Goal: Task Accomplishment & Management: Use online tool/utility

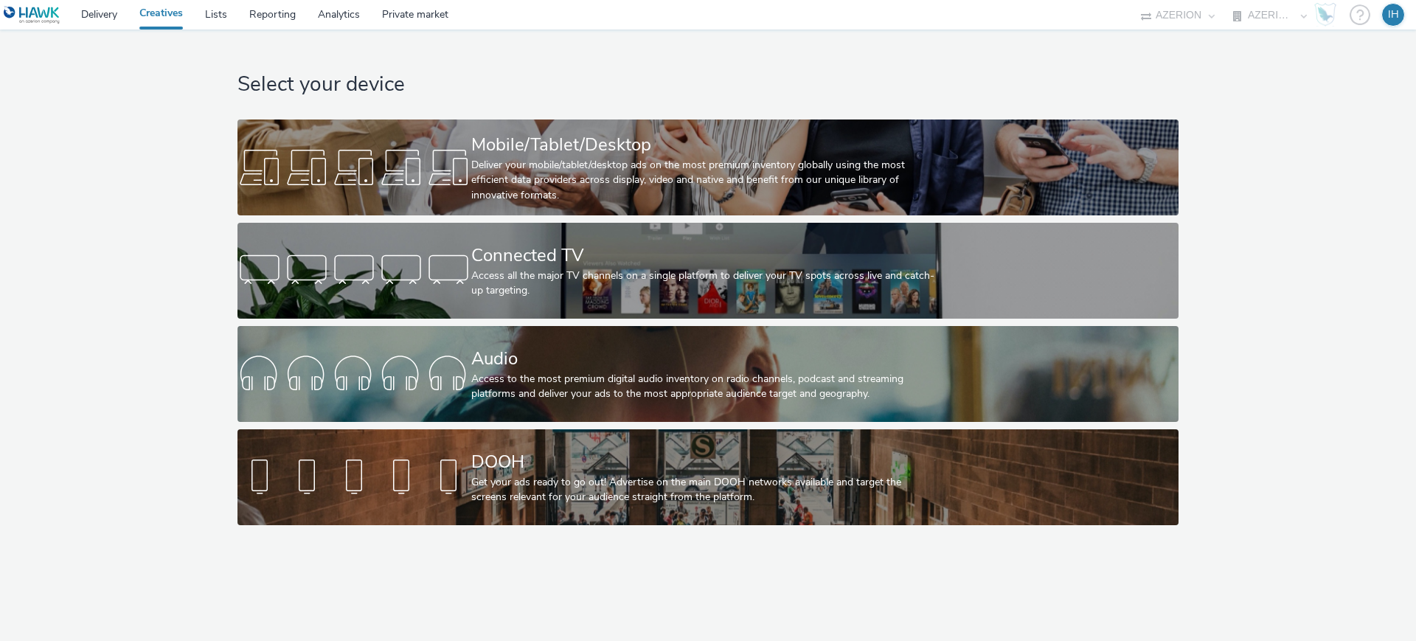
select select "ac009755-aa48-4799-8050-7a339a378eb8"
select select "79162ed7-0017-4339-93b0-3399b708648f"
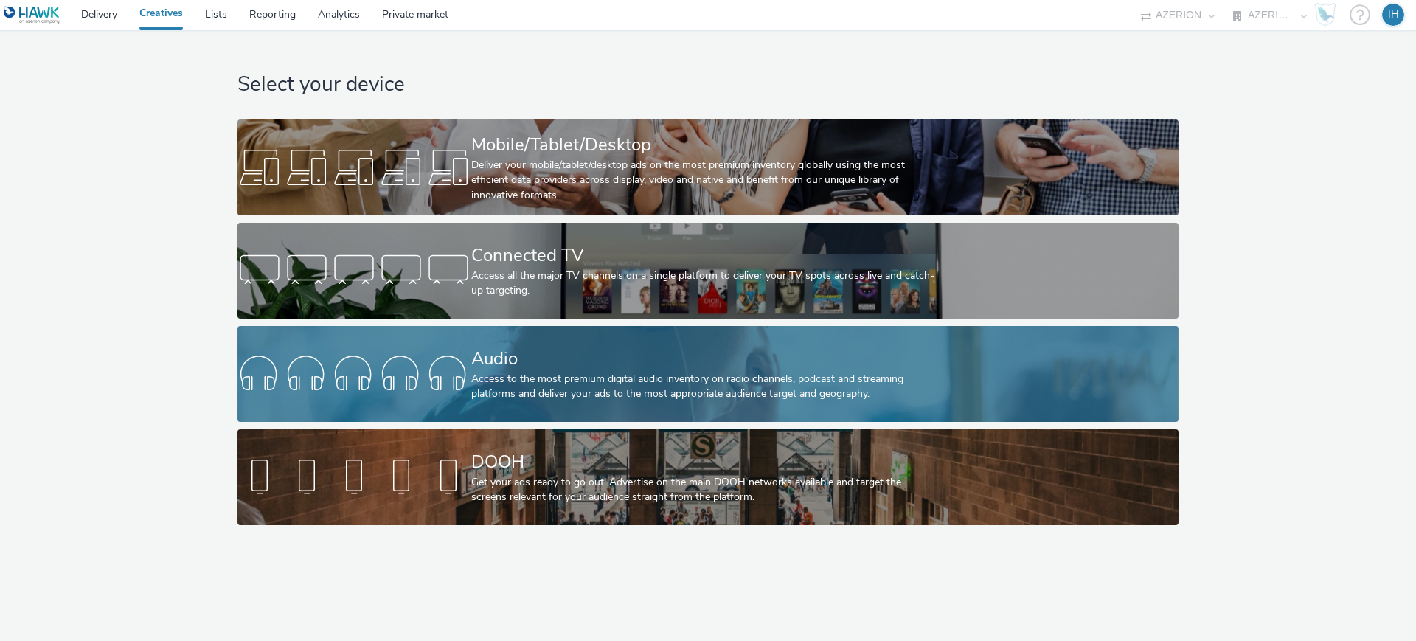
click at [609, 384] on div "Access to the most premium digital audio inventory on radio channels, podcast a…" at bounding box center [705, 387] width 468 height 30
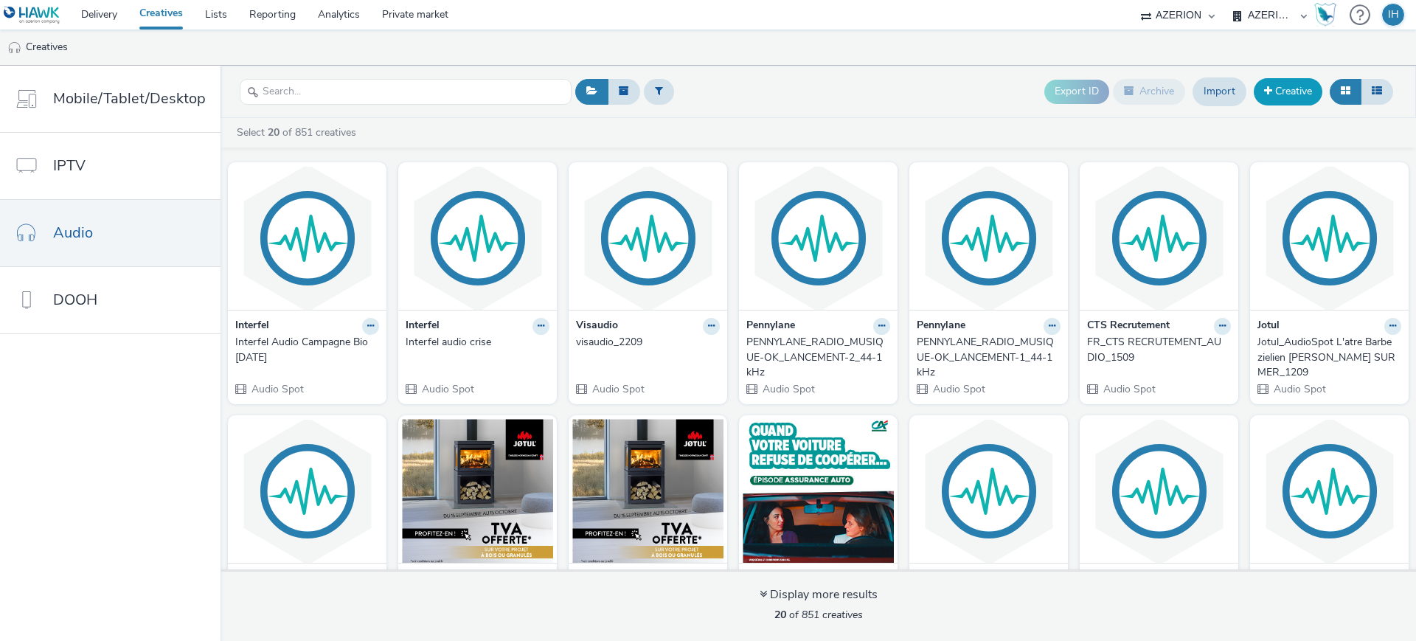
click at [1292, 99] on link "Creative" at bounding box center [1288, 91] width 69 height 27
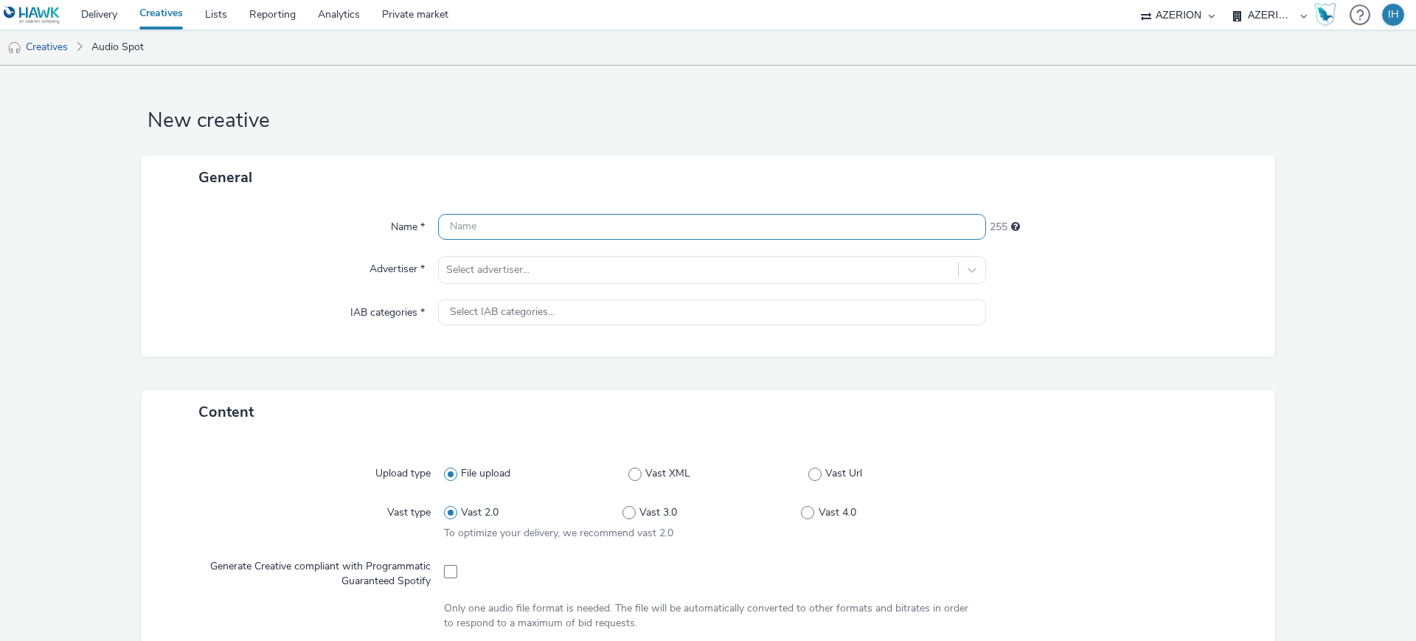
click at [583, 221] on input "text" at bounding box center [712, 227] width 548 height 26
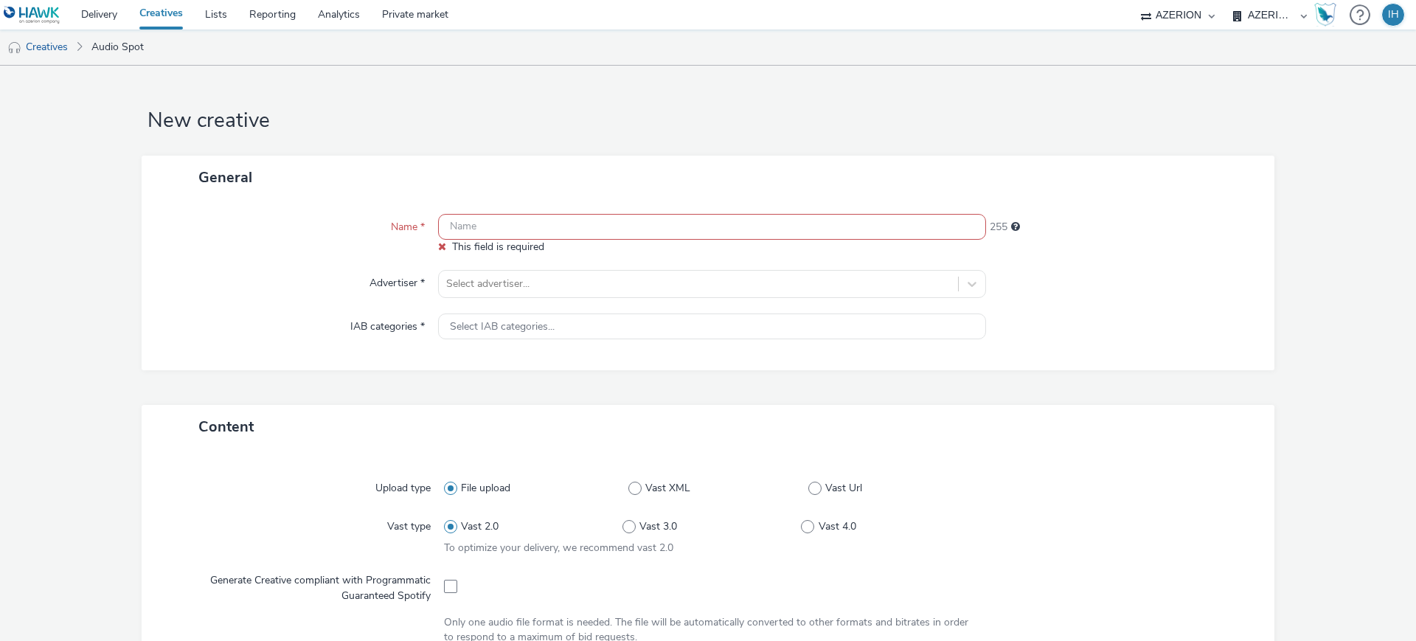
click at [528, 217] on input "text" at bounding box center [712, 227] width 548 height 26
paste input "FR_HAPPY MEDIA_TopOfTravel_AUDIO DIGITAL"
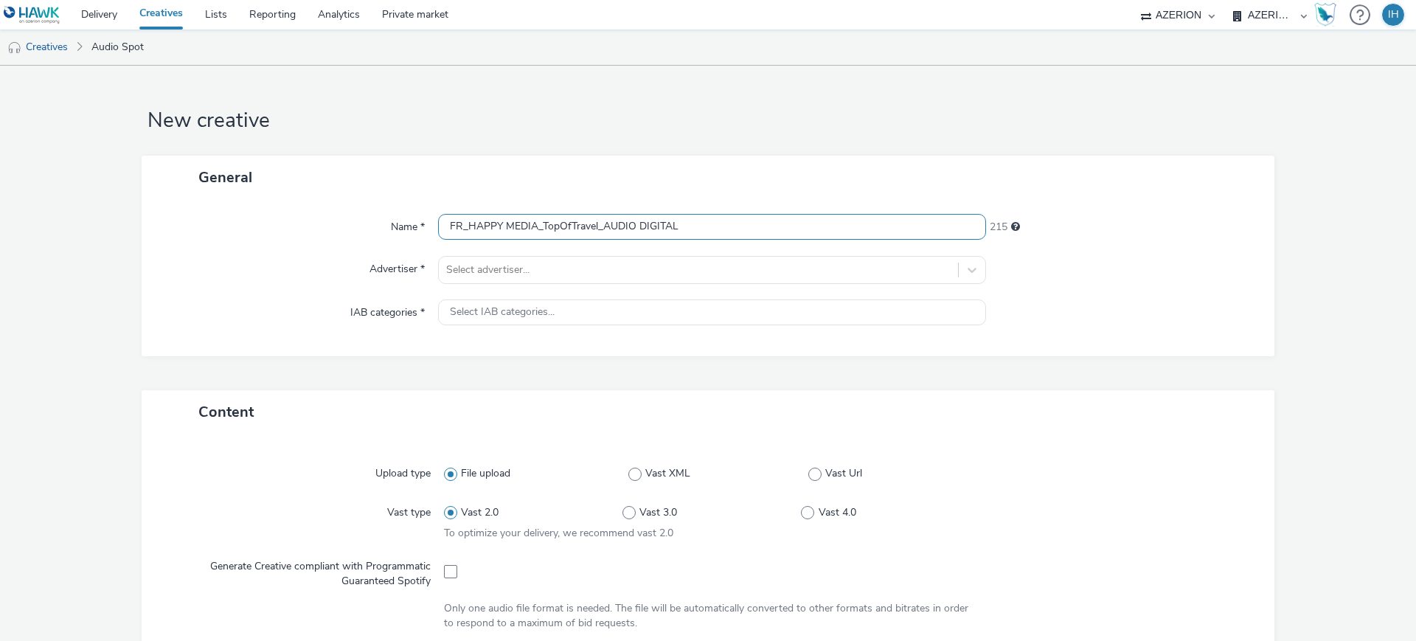
type input "FR_HAPPY MEDIA_TopOfTravel_AUDIO DIGITAL"
click at [572, 291] on div "Name * FR_HAPPY MEDIA_TopOfTravel_AUDIO DIGITAL 215 Advertiser * Select adverti…" at bounding box center [708, 277] width 1133 height 157
click at [605, 249] on div "Name * FR_HAPPY MEDIA_TopOfTravel_AUDIO DIGITAL 215 Advertiser * Select adverti…" at bounding box center [708, 277] width 1133 height 157
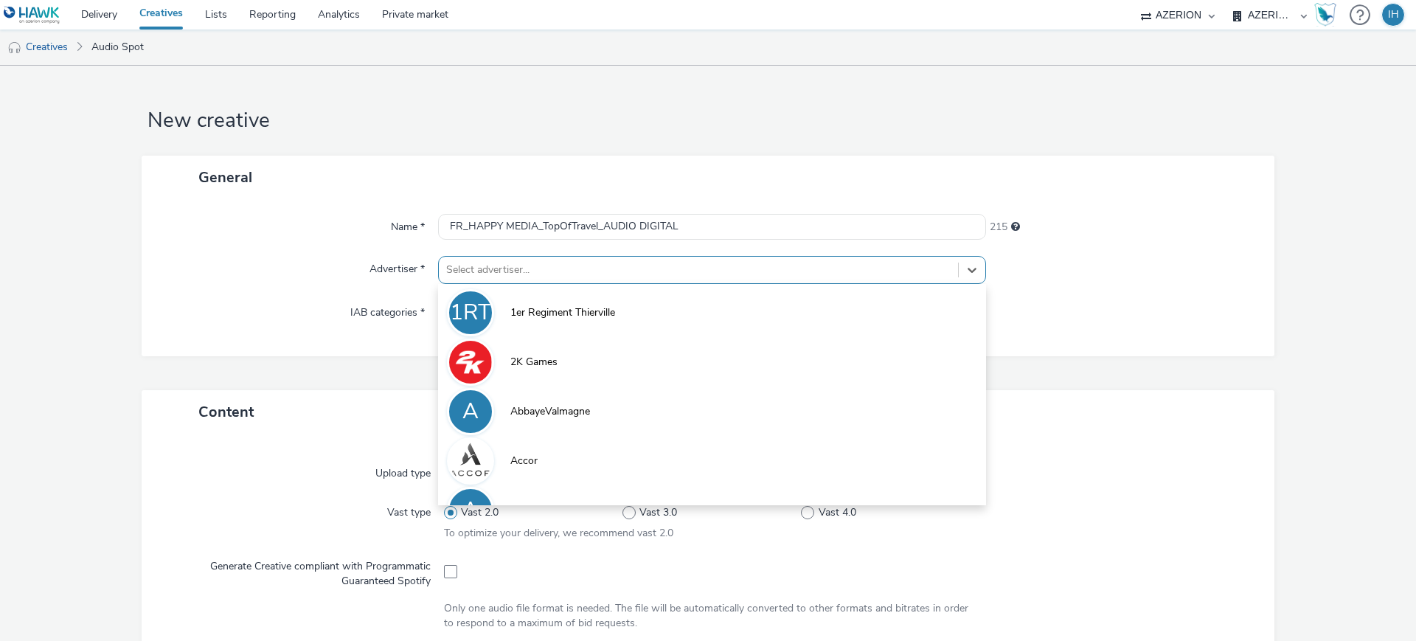
click at [606, 261] on div at bounding box center [698, 270] width 505 height 18
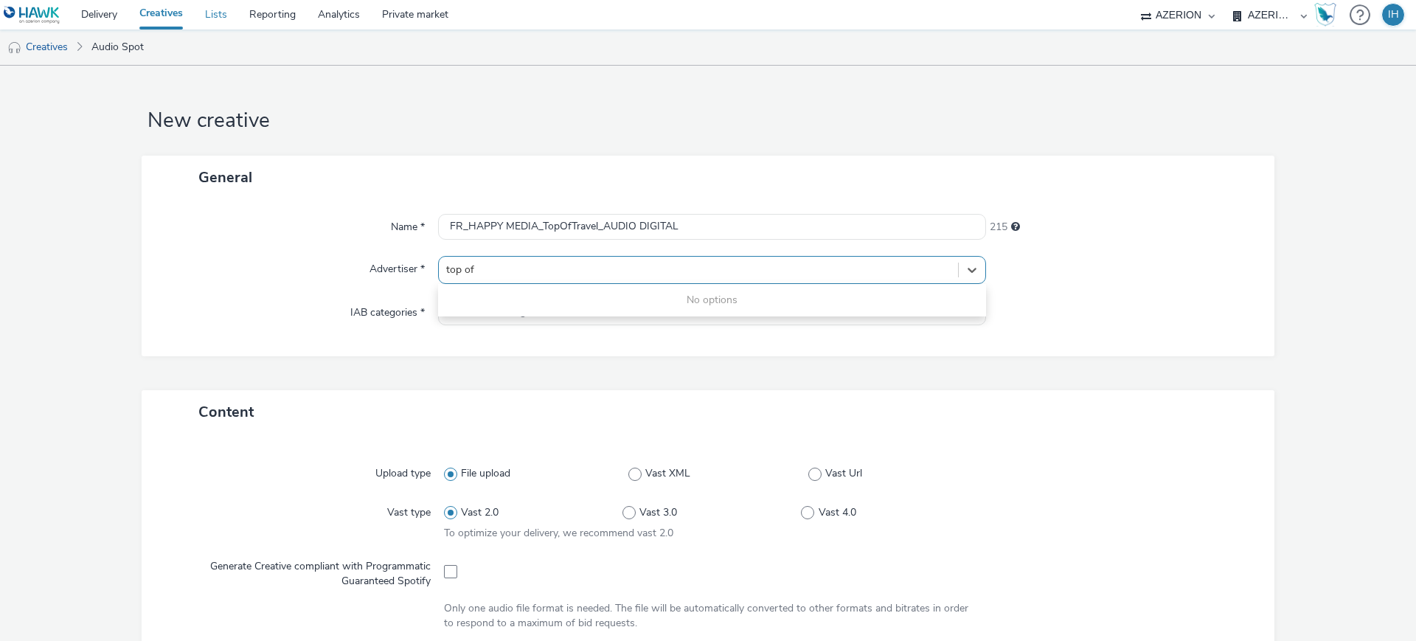
type input "top of"
click at [231, 17] on link "Lists" at bounding box center [216, 15] width 44 height 30
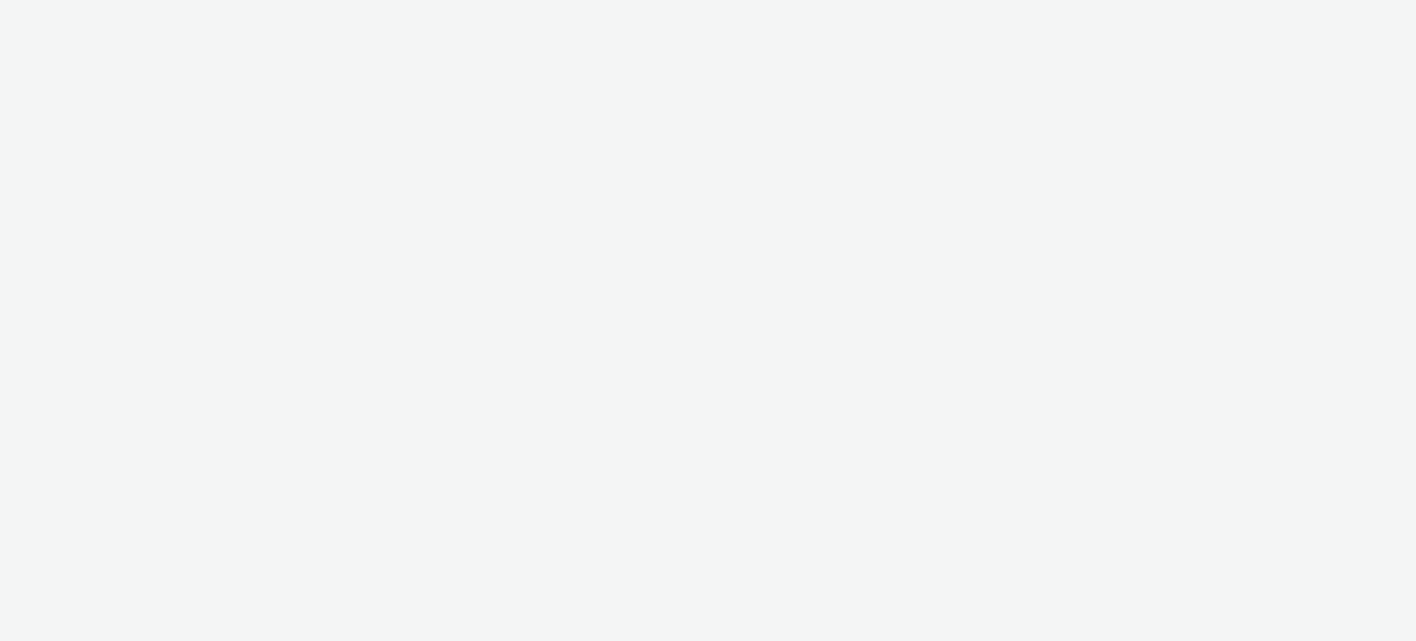
select select "ac009755-aa48-4799-8050-7a339a378eb8"
select select "79162ed7-0017-4339-93b0-3399b708648f"
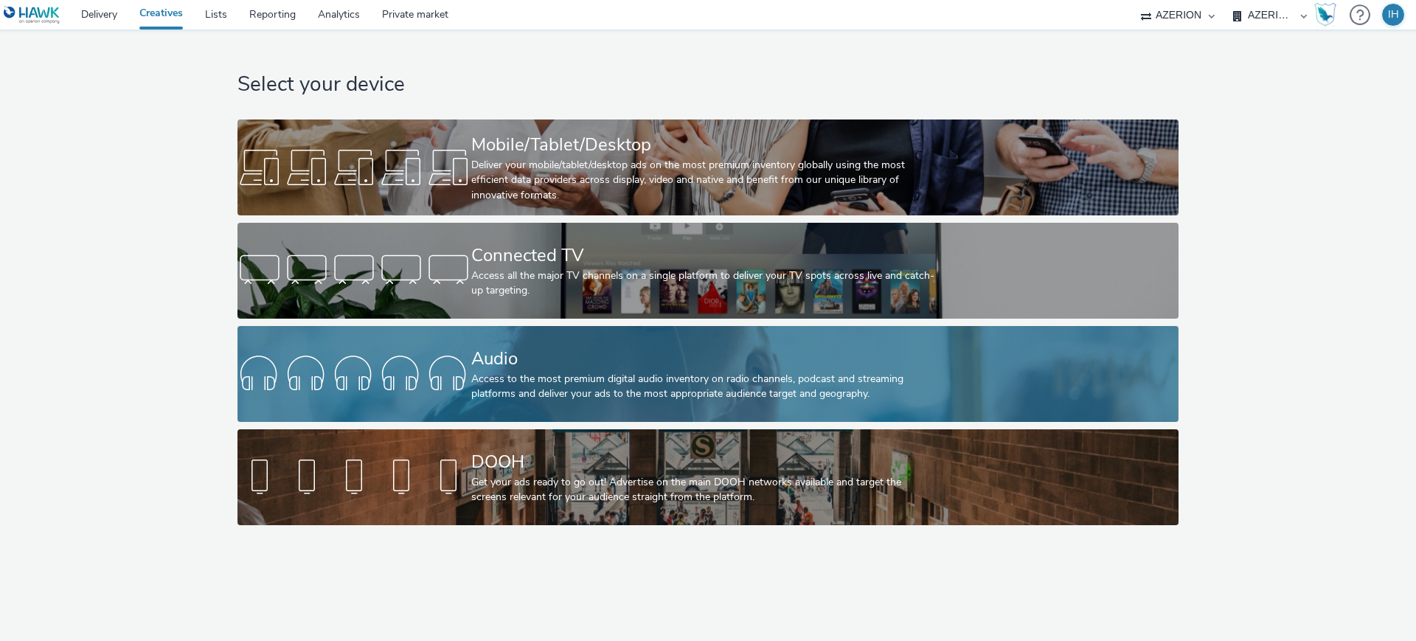
click at [569, 402] on div "Audio Access to the most premium digital audio inventory on radio channels, pod…" at bounding box center [705, 374] width 468 height 96
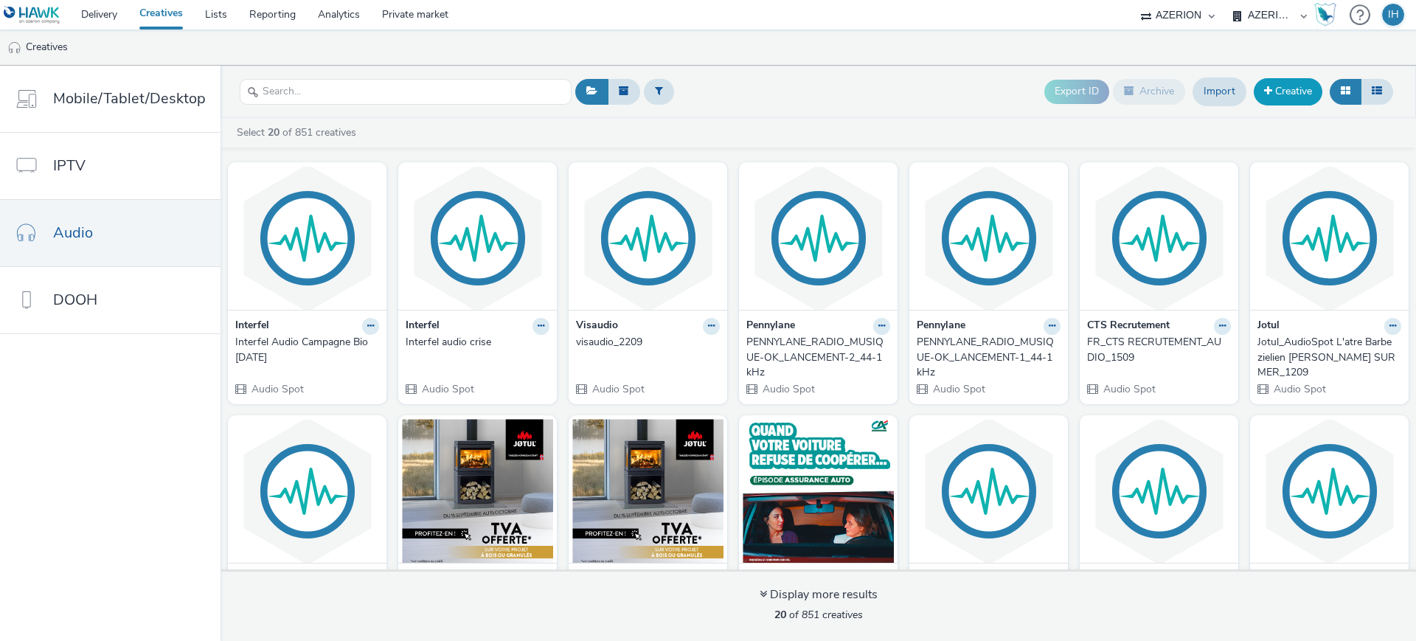
click at [1294, 88] on link "Creative" at bounding box center [1288, 91] width 69 height 27
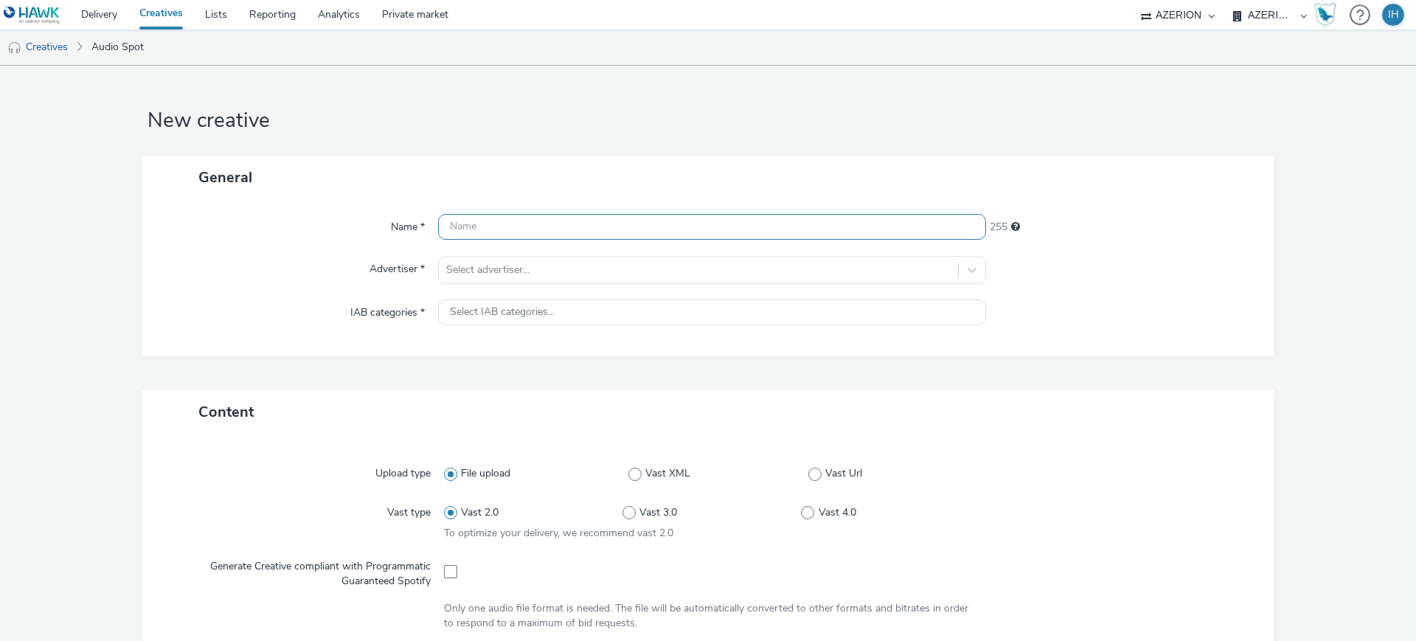
click at [600, 232] on input "text" at bounding box center [712, 227] width 548 height 26
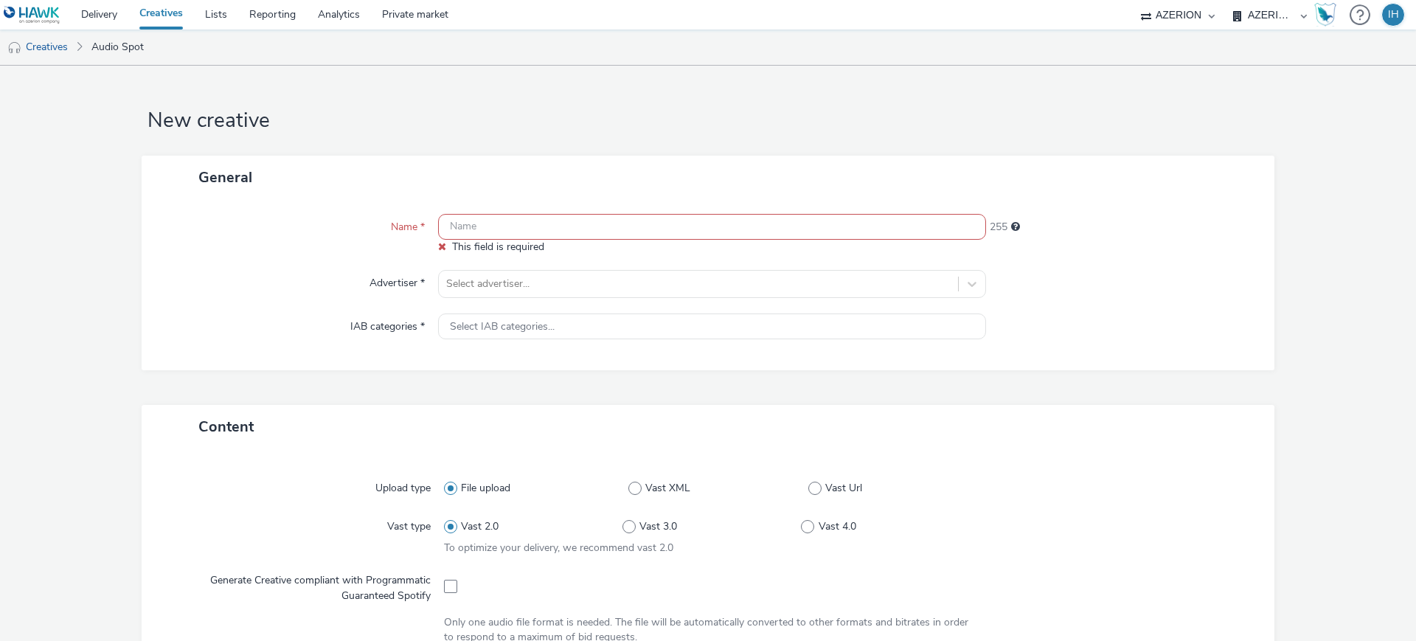
click at [547, 220] on input "text" at bounding box center [712, 227] width 548 height 26
paste input "Opportunity FR_HAPPY MEDIA_TopOfTravel_AUDIO"
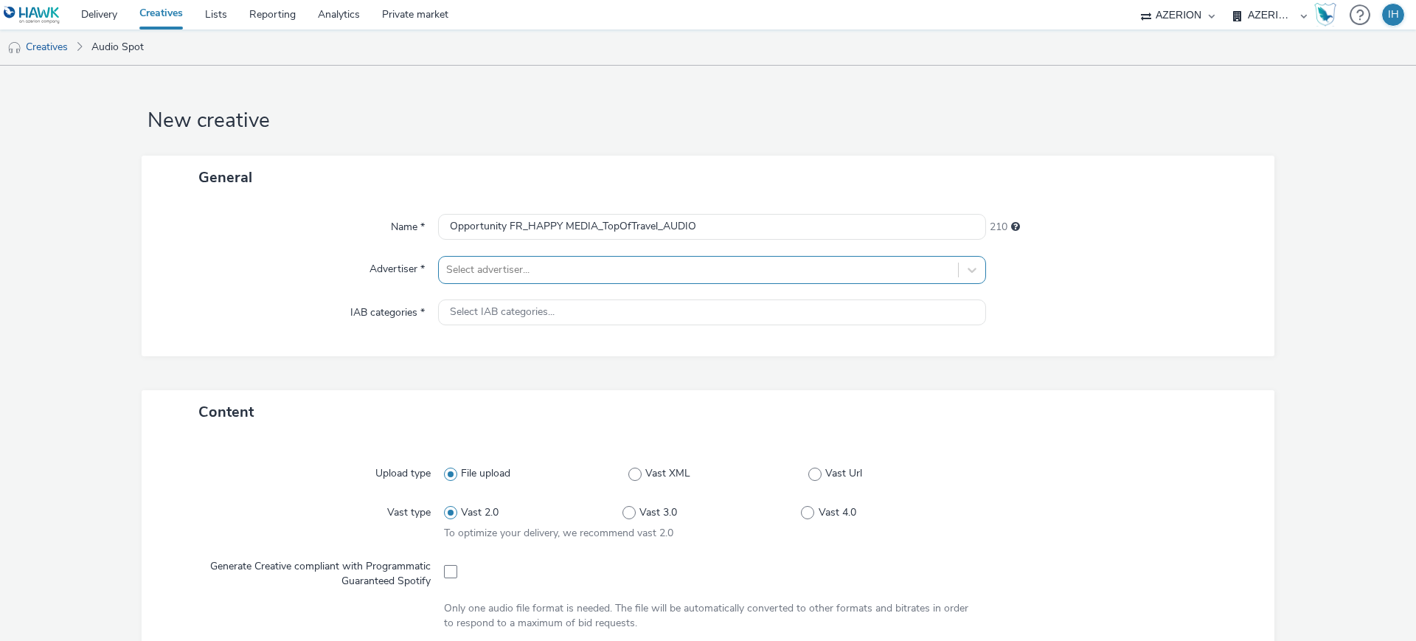
click at [615, 275] on div at bounding box center [698, 270] width 505 height 18
drag, startPoint x: 507, startPoint y: 223, endPoint x: 400, endPoint y: 222, distance: 107.7
click at [400, 222] on div "Name * Opportunity FR_HAPPY MEDIA_TopOfTravel_AUDIO 210" at bounding box center [707, 227] width 1103 height 27
type input "FR_HAPPY MEDIA_TopOfTravel_AUDIO"
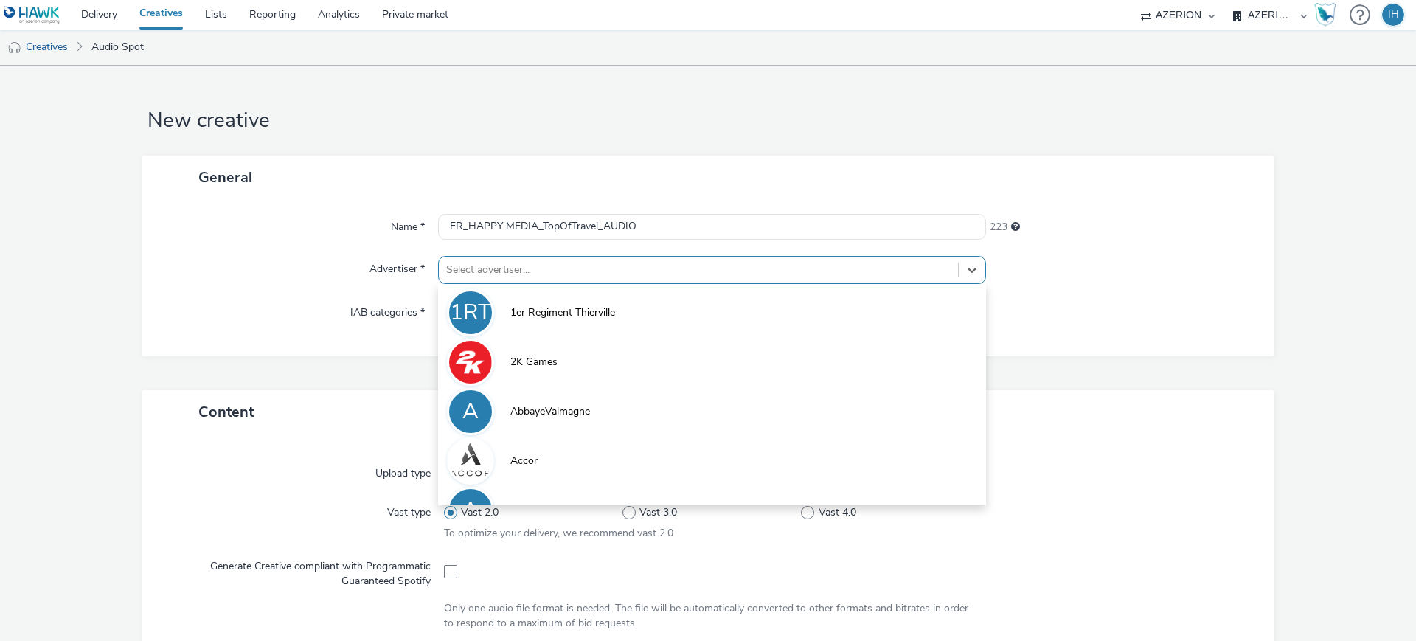
click at [563, 266] on div at bounding box center [698, 270] width 505 height 18
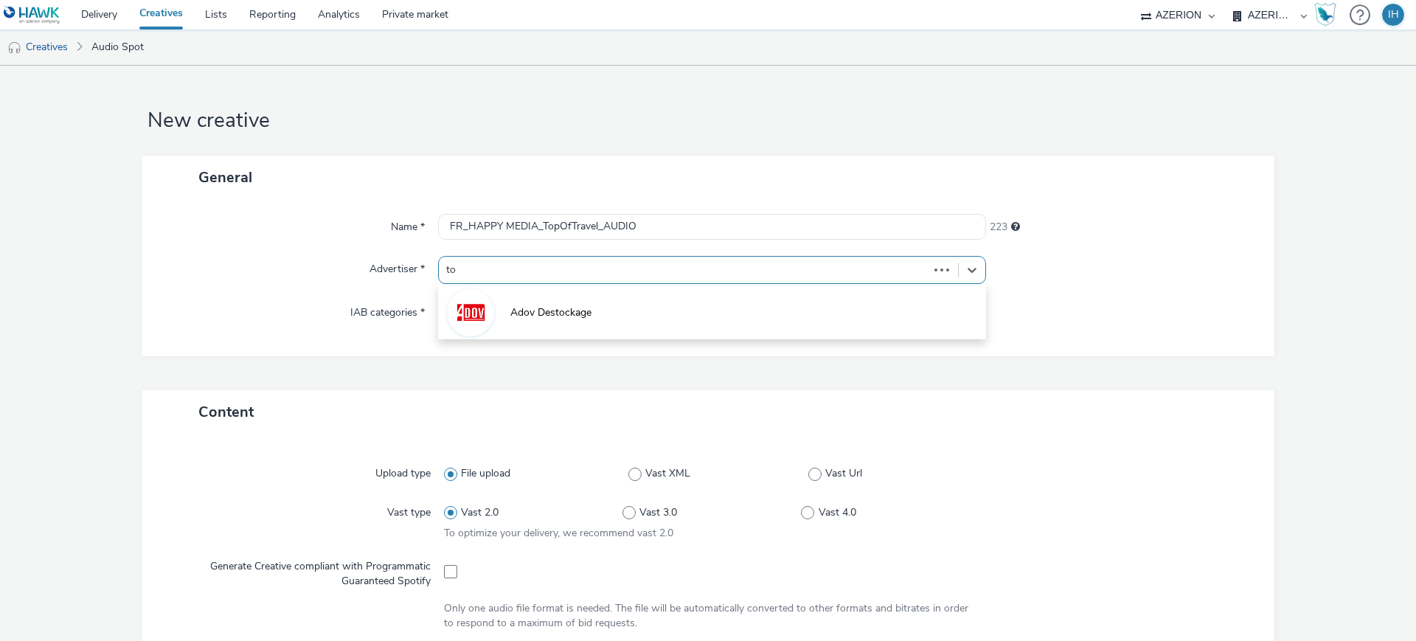
type input "top"
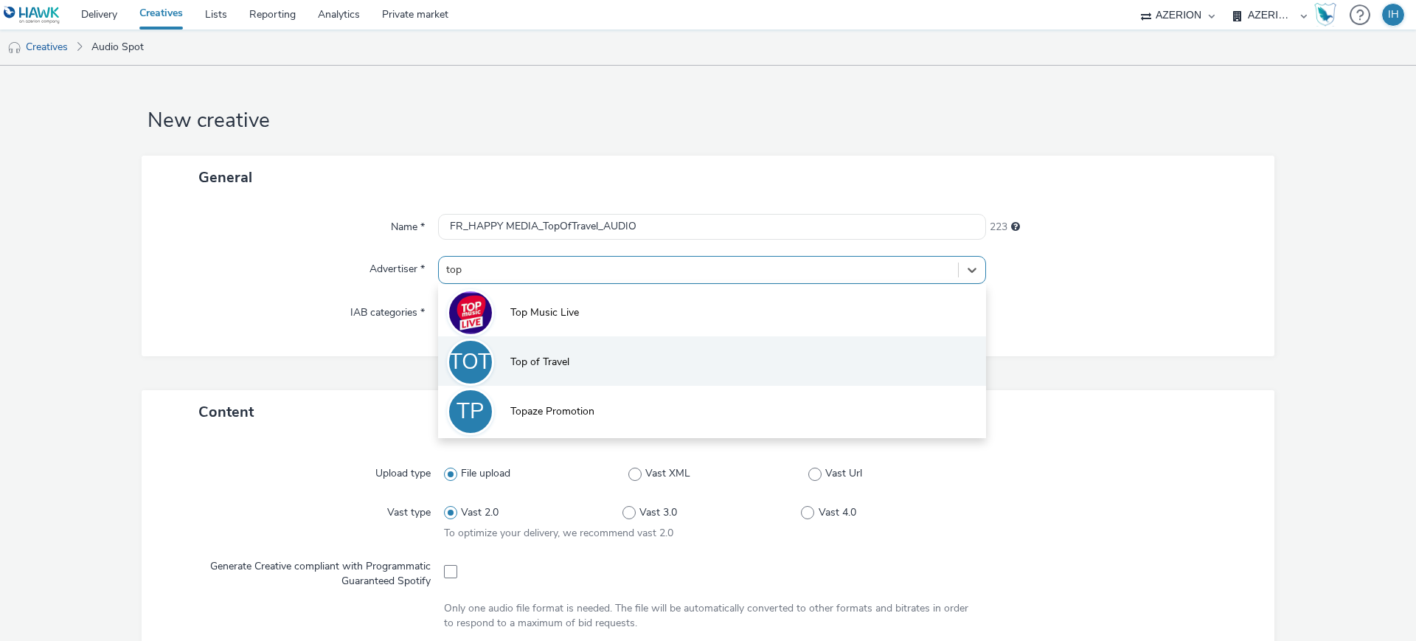
click at [580, 369] on li "TOT Top of Travel" at bounding box center [712, 360] width 548 height 49
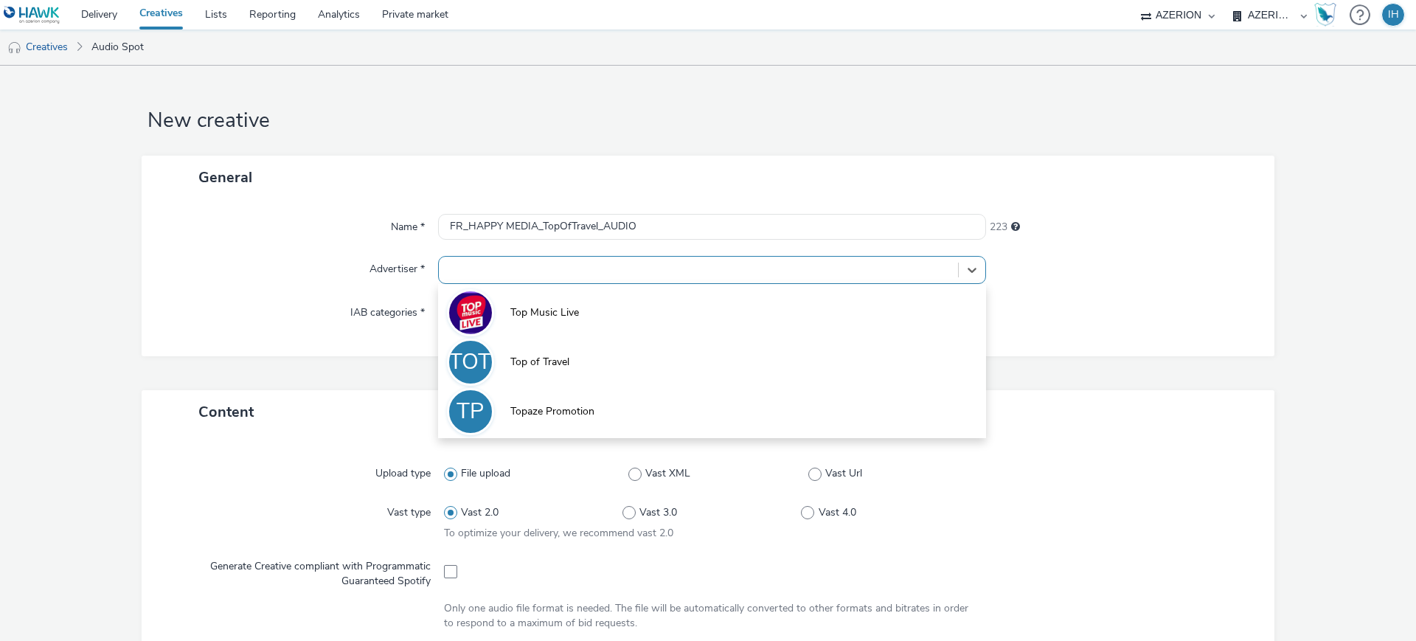
type input "[URL][DOMAIN_NAME]"
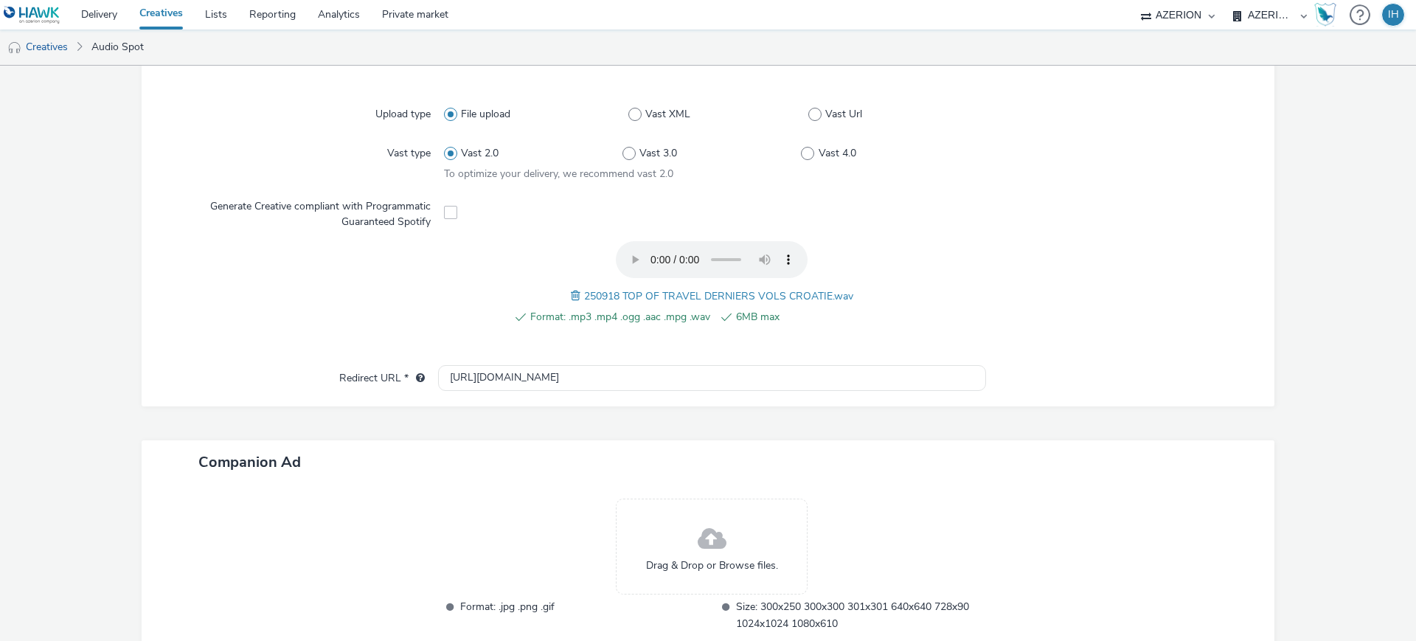
scroll to position [465, 0]
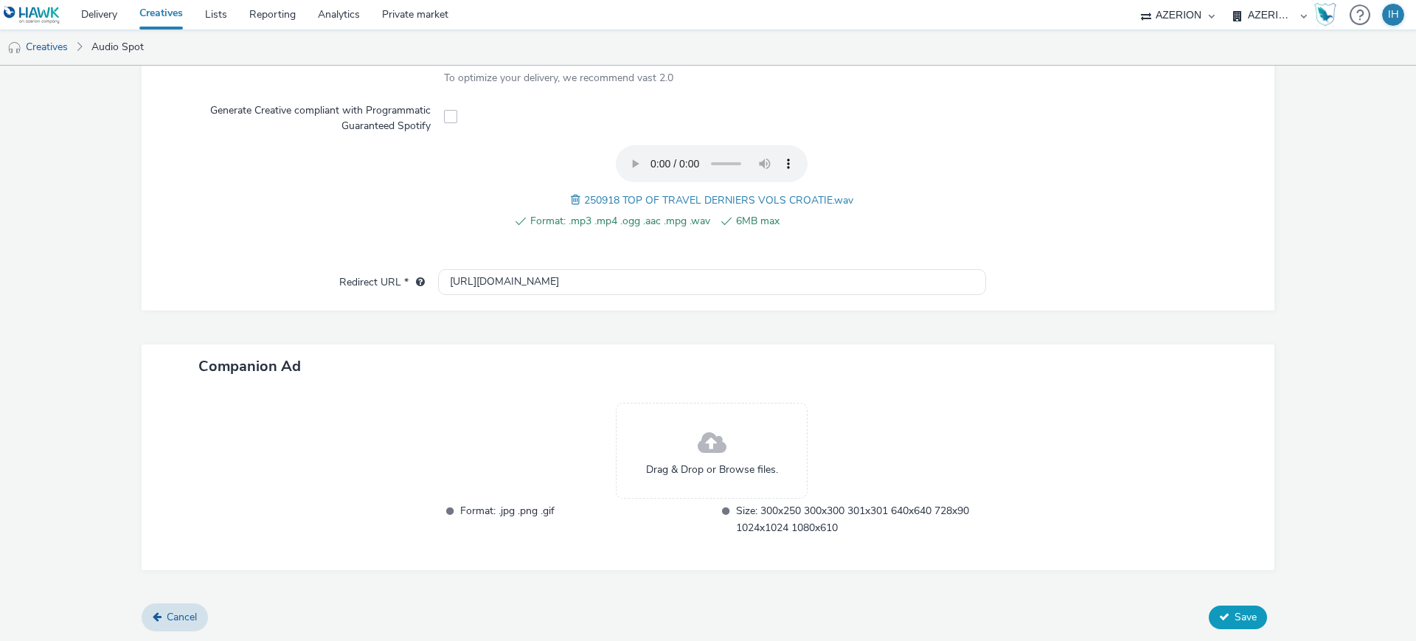
click at [1224, 606] on button "Save" at bounding box center [1238, 618] width 58 height 24
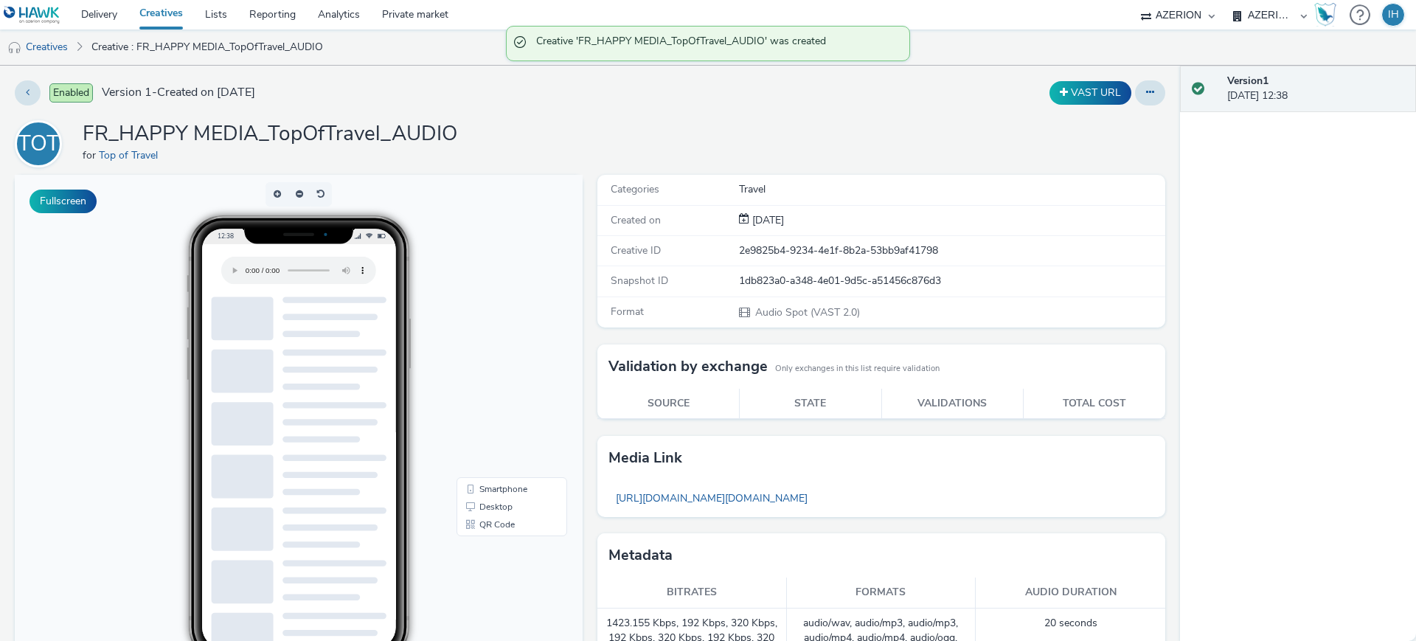
click at [689, 105] on div "Enabled Version 1 - Created on [DATE]" at bounding box center [360, 92] width 690 height 25
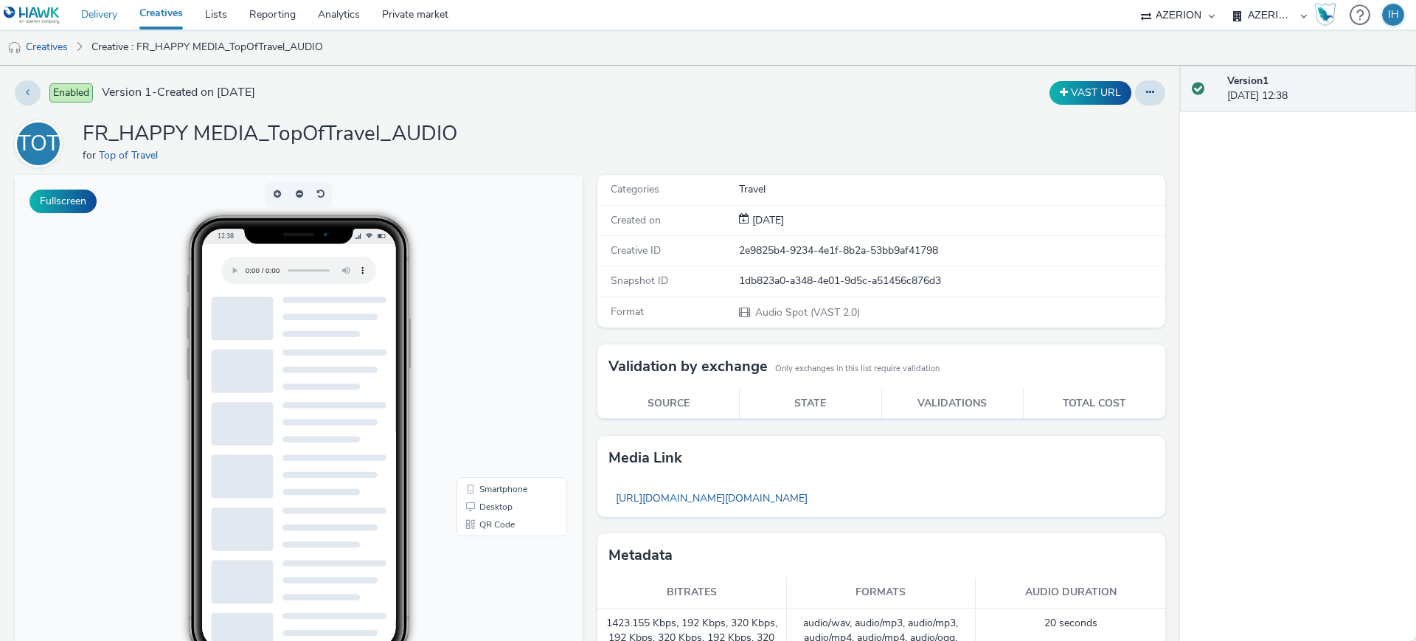
click at [114, 19] on link "Delivery" at bounding box center [99, 15] width 58 height 30
